Goal: Information Seeking & Learning: Learn about a topic

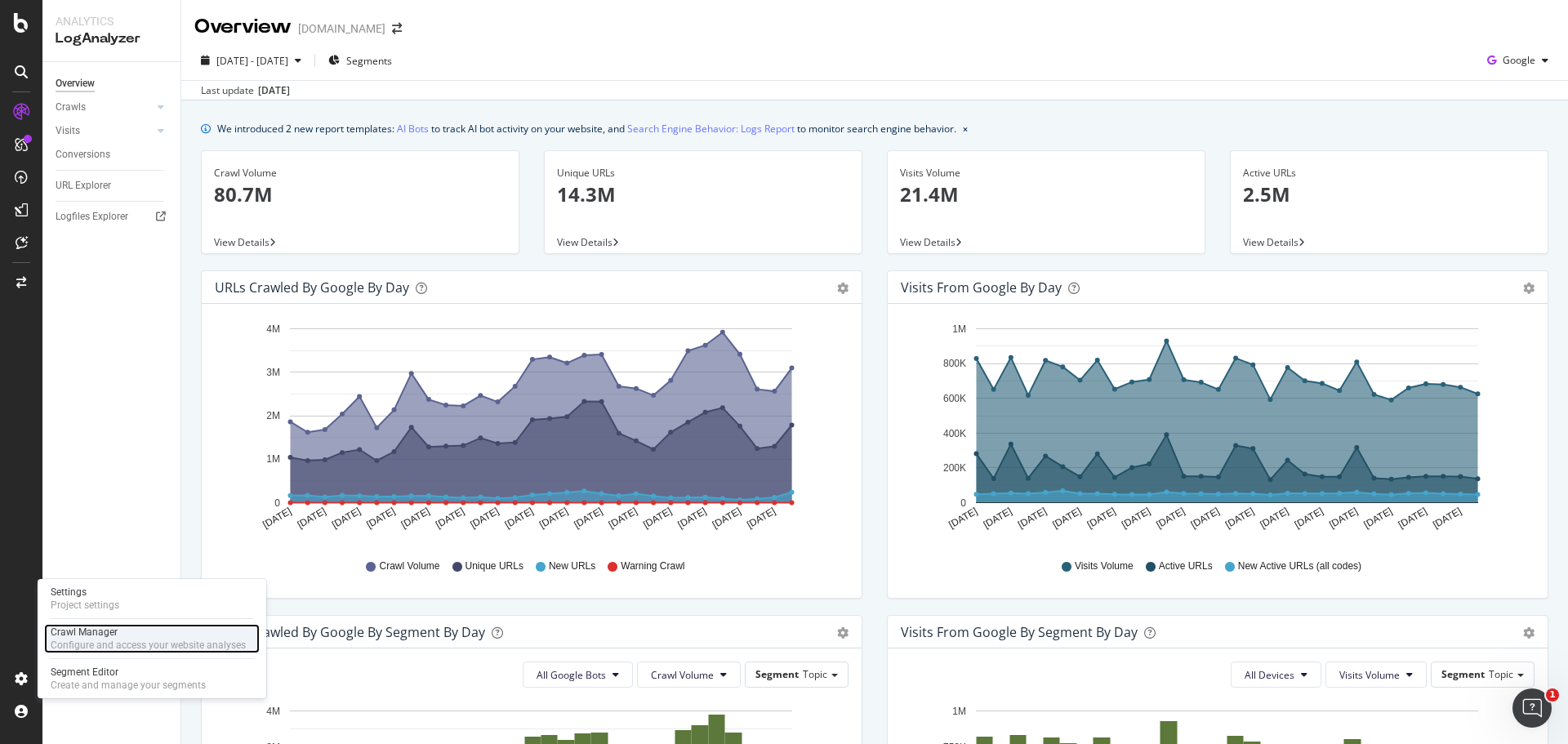
click at [107, 626] on div "Crawl Manager" at bounding box center [148, 632] width 195 height 13
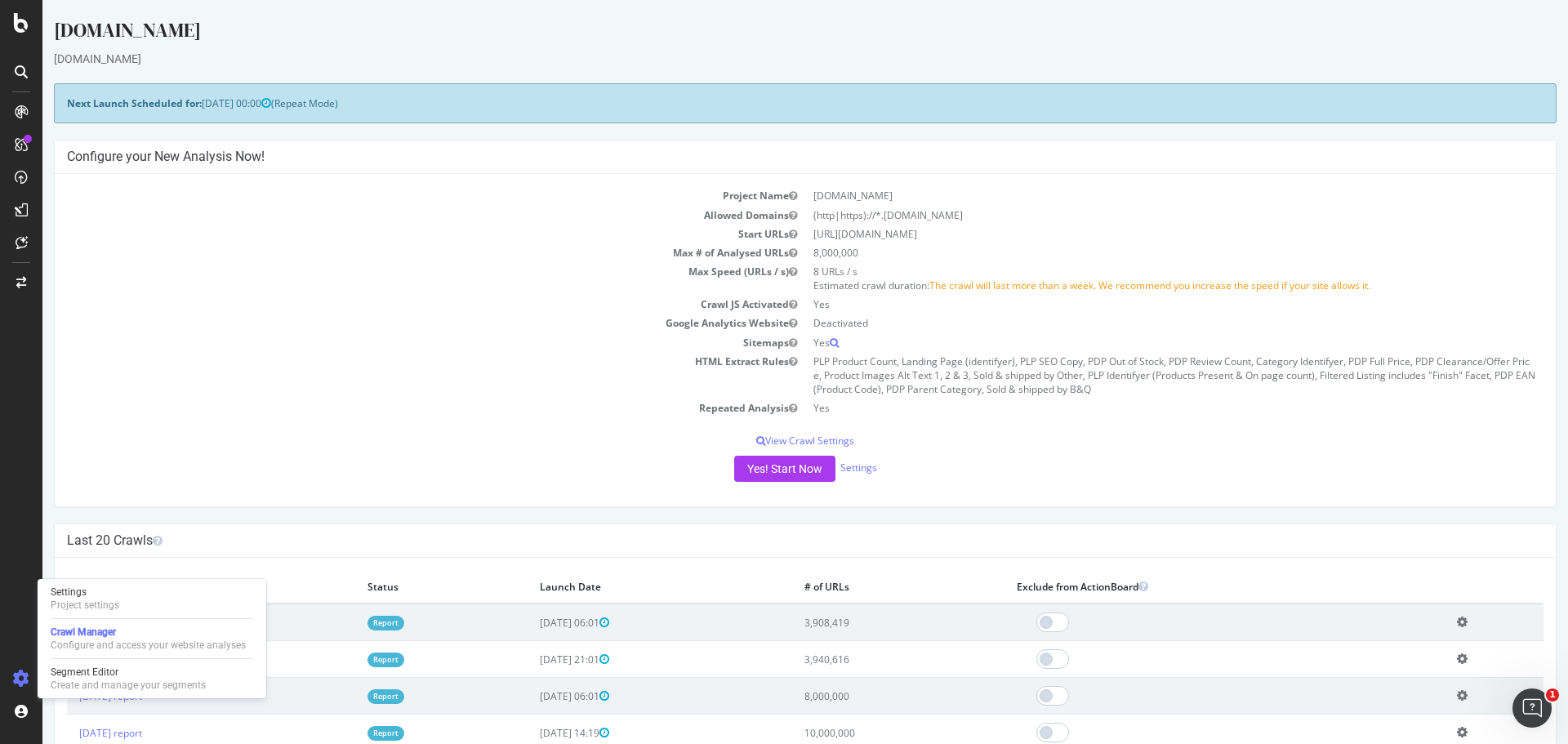
click at [303, 315] on td "Google Analytics Website" at bounding box center [436, 323] width 739 height 19
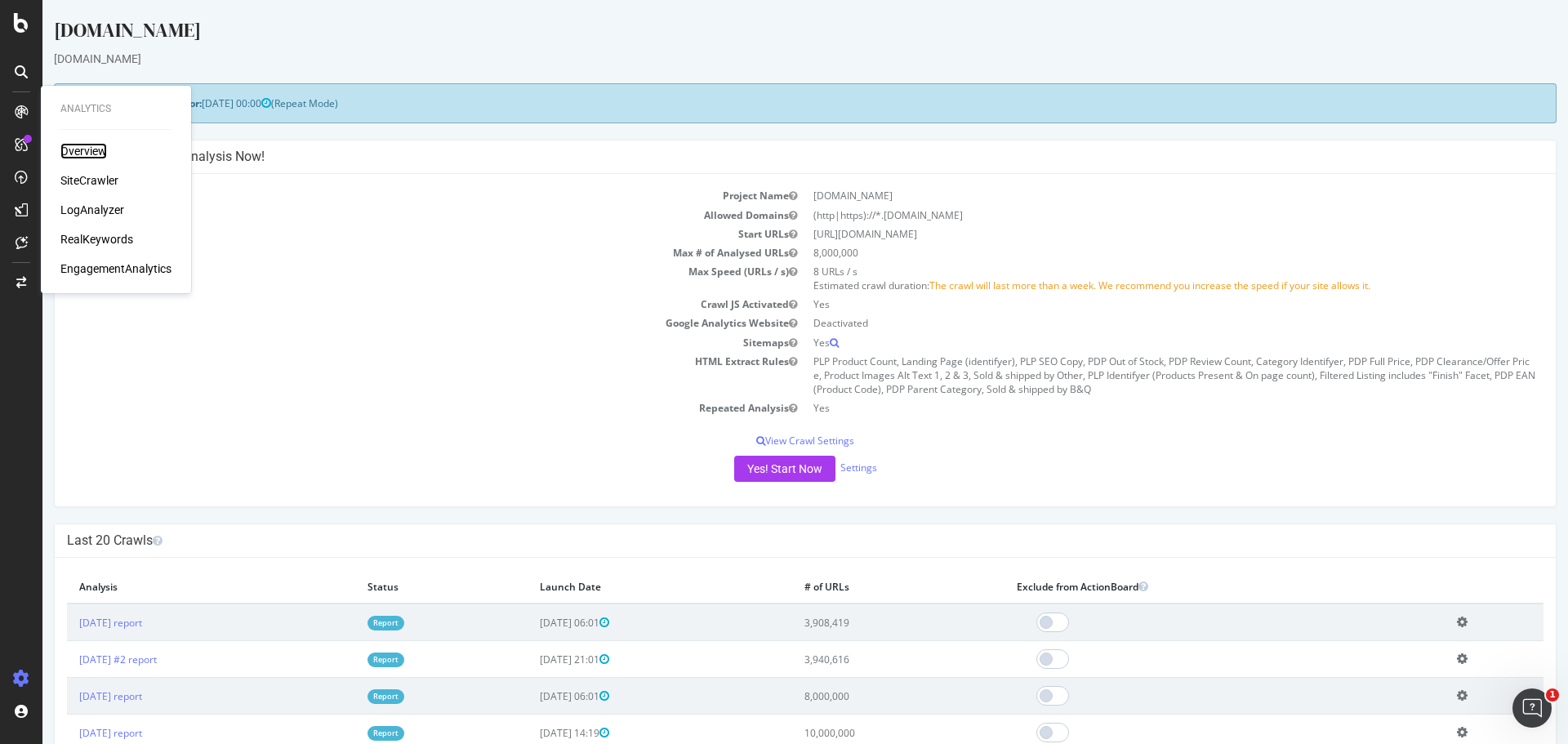
click at [78, 143] on div "Overview" at bounding box center [83, 150] width 46 height 16
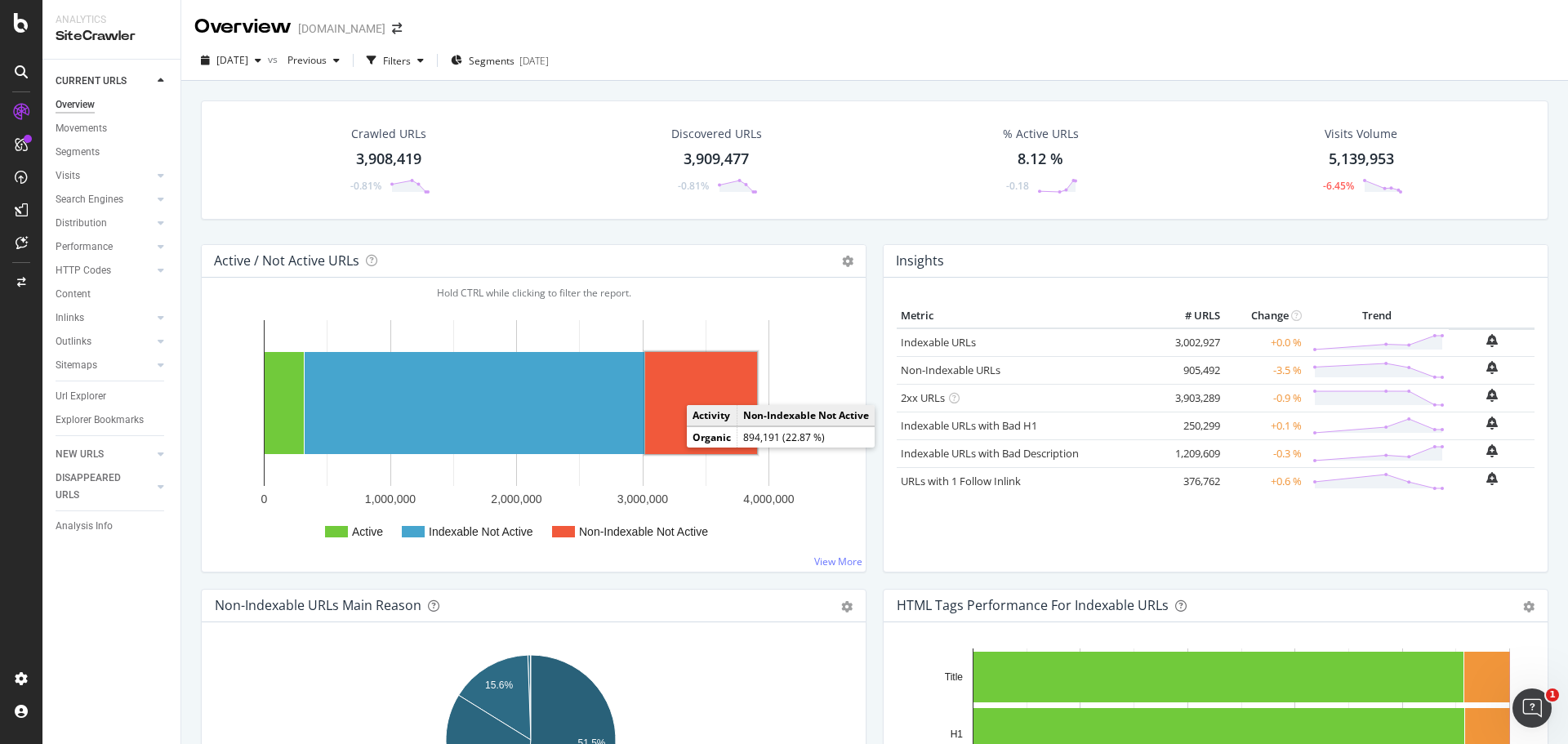
click at [667, 434] on rect "A chart." at bounding box center [701, 403] width 112 height 102
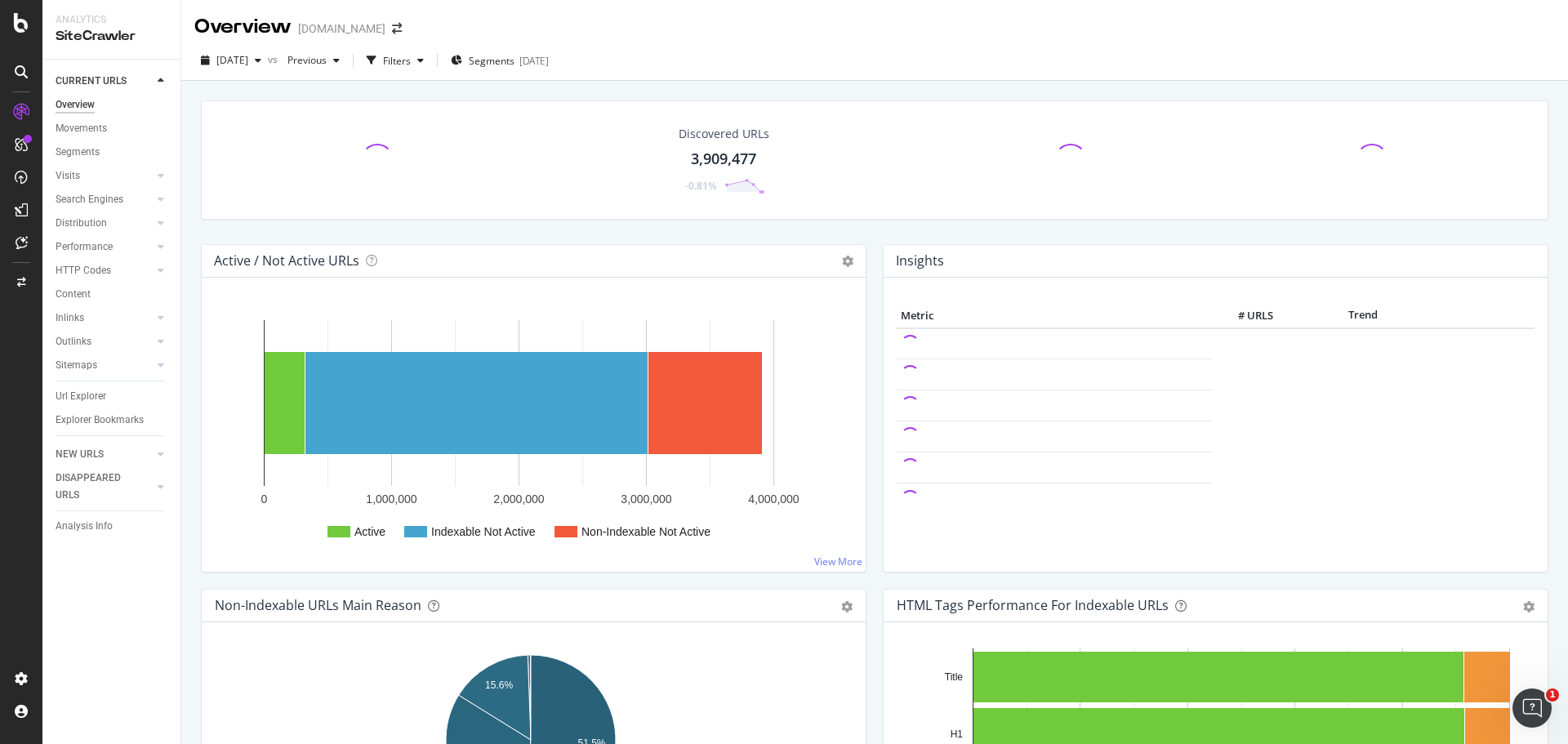
click at [485, 387] on rect "A chart." at bounding box center [477, 403] width 342 height 102
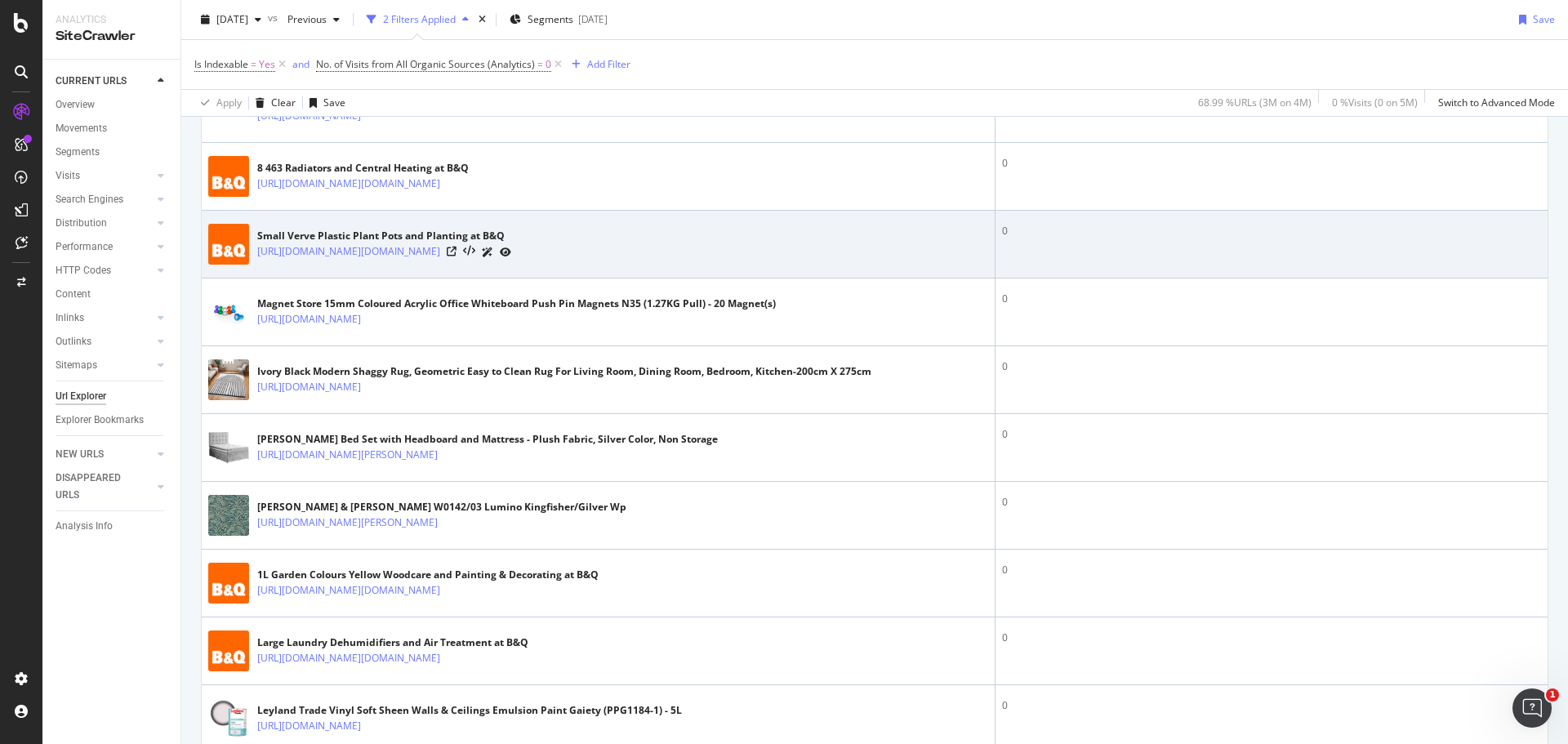
scroll to position [490, 0]
